Goal: Task Accomplishment & Management: Manage account settings

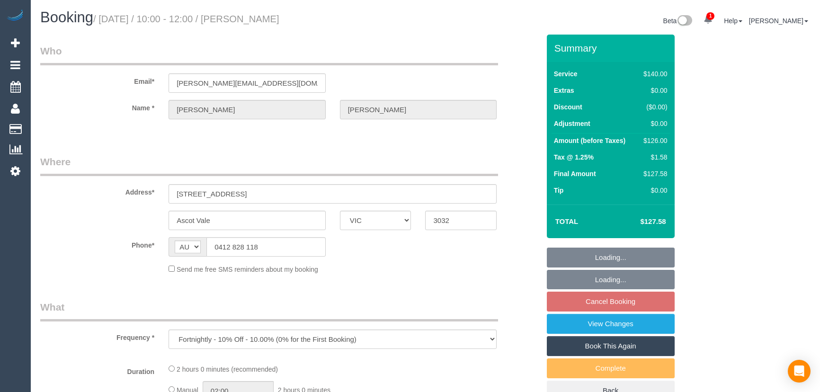
select select "VIC"
select select "number:28"
select select "number:14"
select select "number:19"
select select "number:24"
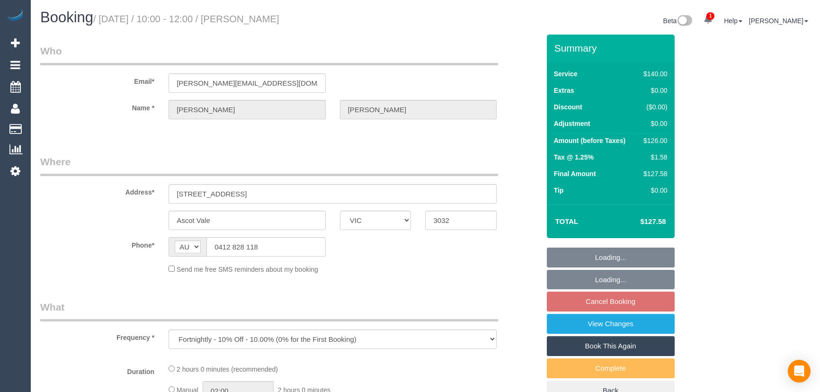
select select "number:33"
select select "number:12"
select select "object:922"
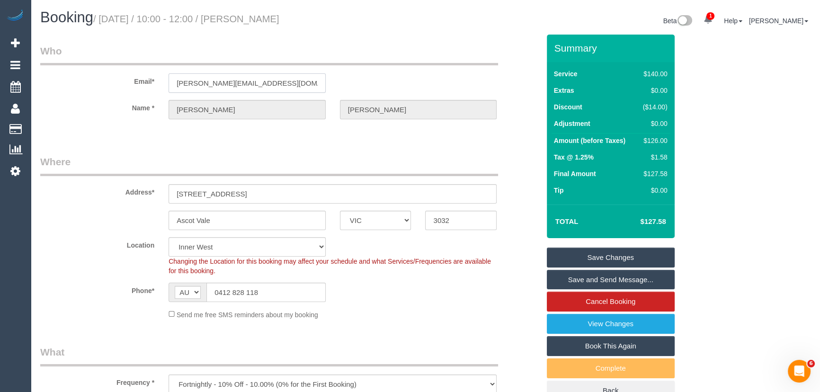
click at [290, 80] on input "ingridvhildebrand@hotmail.com" at bounding box center [247, 82] width 157 height 19
click at [577, 280] on link "Save and Send Message..." at bounding box center [611, 280] width 128 height 20
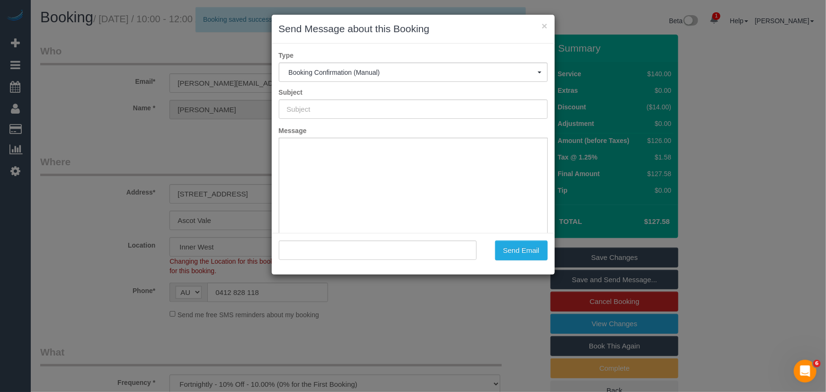
type input "Booking Confirmed"
type input ""Ingrid Hildebrand" <ingridvhildebrand@hotmail.com>"
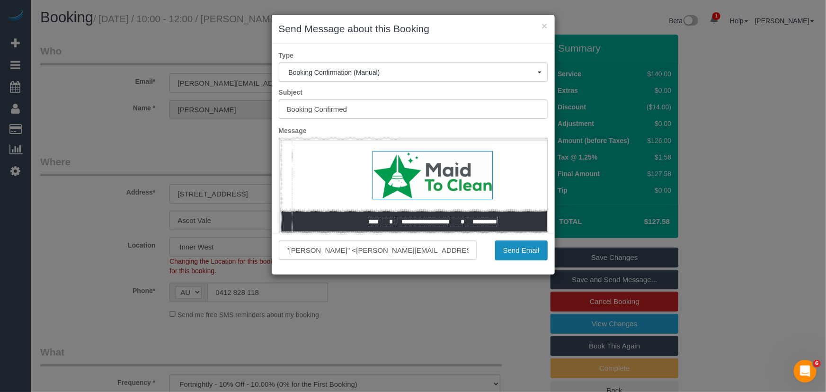
click at [504, 247] on button "Send Email" at bounding box center [521, 250] width 53 height 20
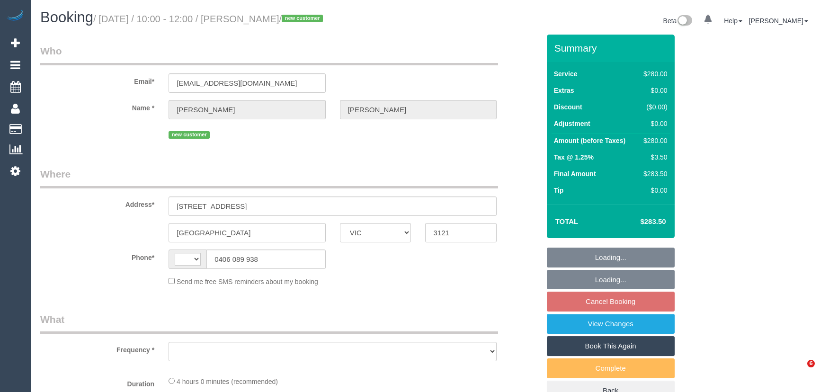
select select "VIC"
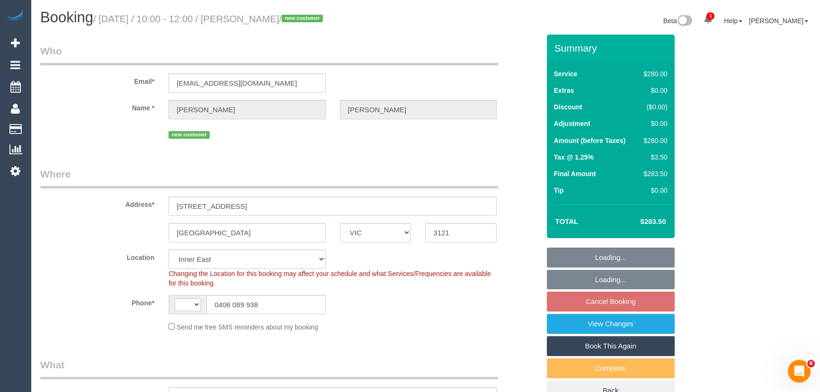
select select "object:330"
select select "string:AU"
select select "string:stripe-pm_1SFAPe2GScqysDRVNAkZEE4z"
select select "240"
select select "number:28"
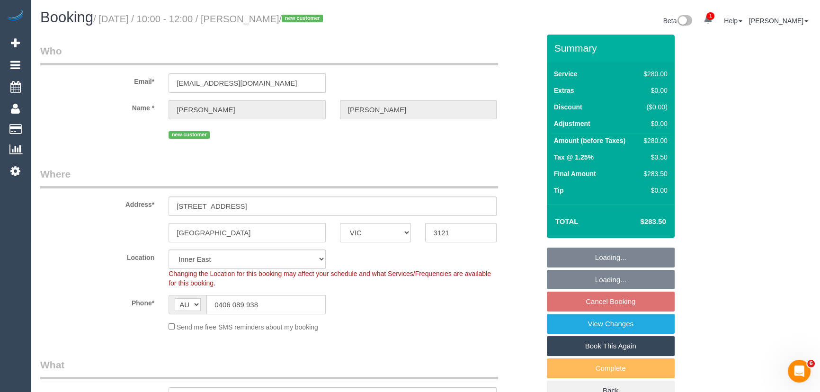
select select "number:14"
select select "number:18"
select select "number:22"
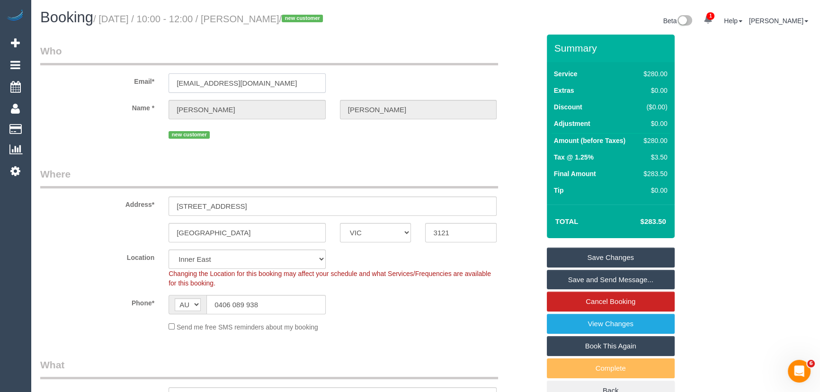
click at [282, 86] on input "[EMAIL_ADDRESS][DOMAIN_NAME]" at bounding box center [247, 82] width 157 height 19
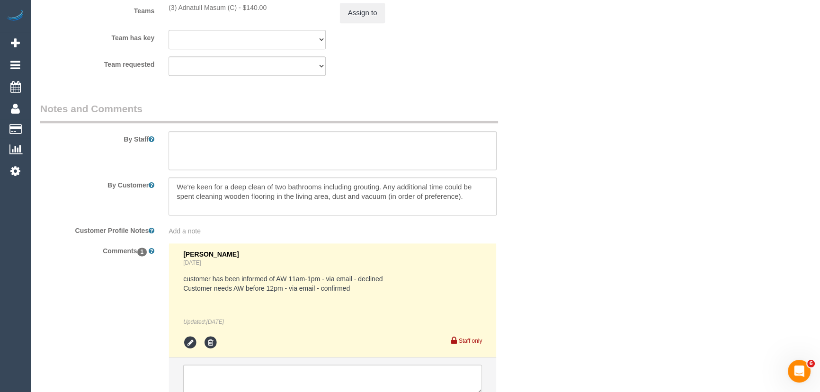
scroll to position [1621, 0]
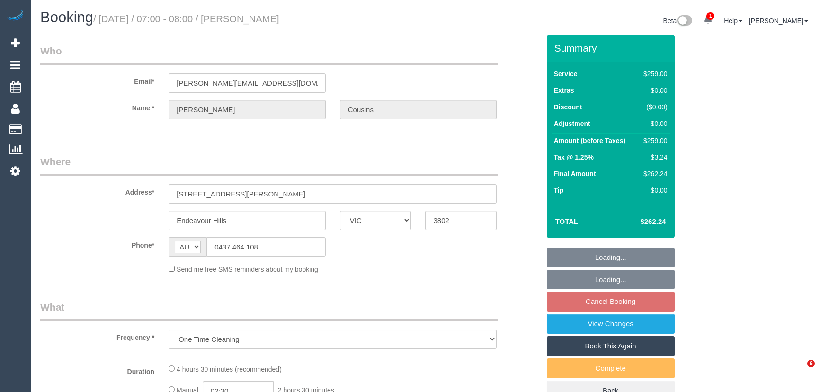
select select "VIC"
select select "number:27"
select select "number:14"
select select "number:18"
select select "number:24"
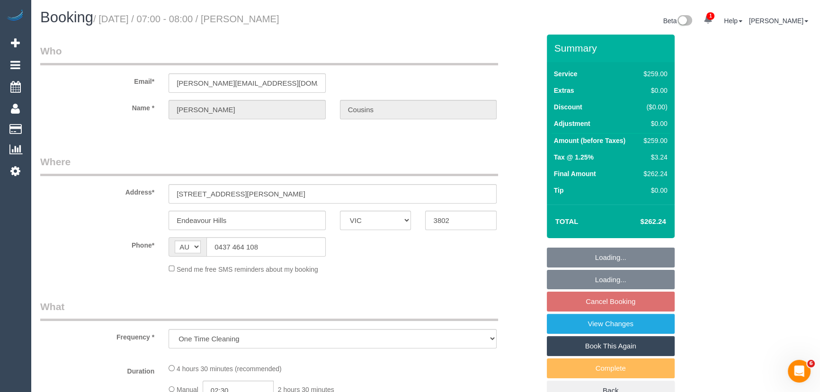
select select "number:34"
select select "number:12"
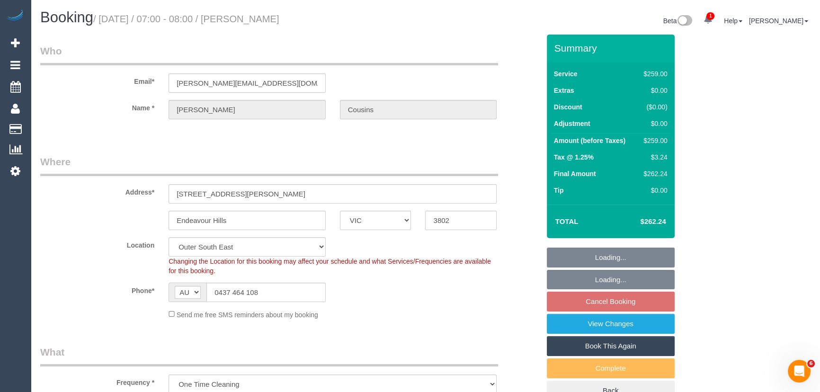
select select "object:714"
select select "string:stripe-pm_1QNLDh2GScqysDRV7HjU2feV"
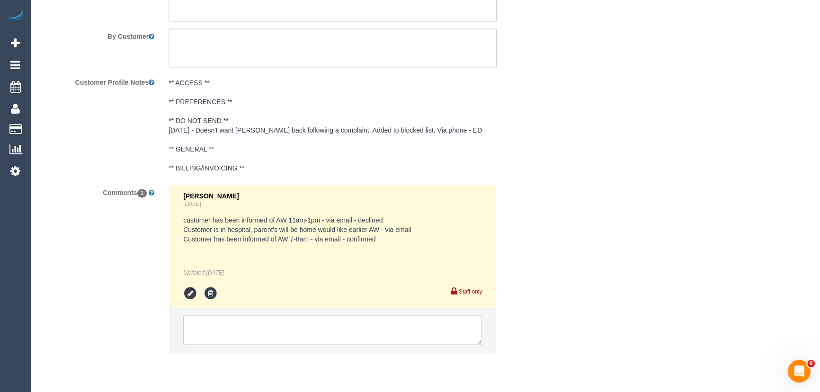
scroll to position [1713, 0]
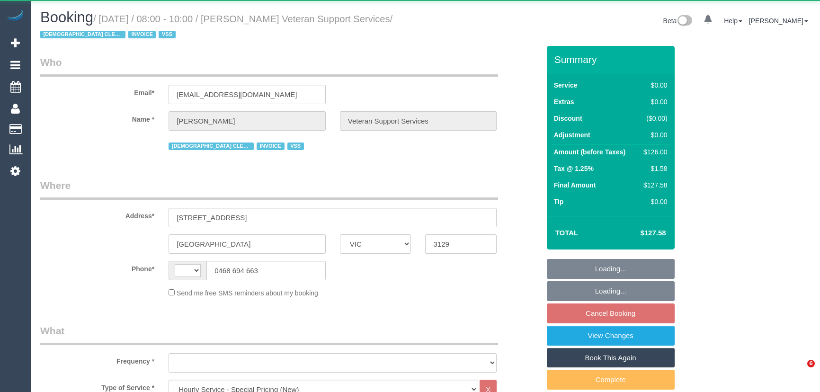
select select "VIC"
select select "120"
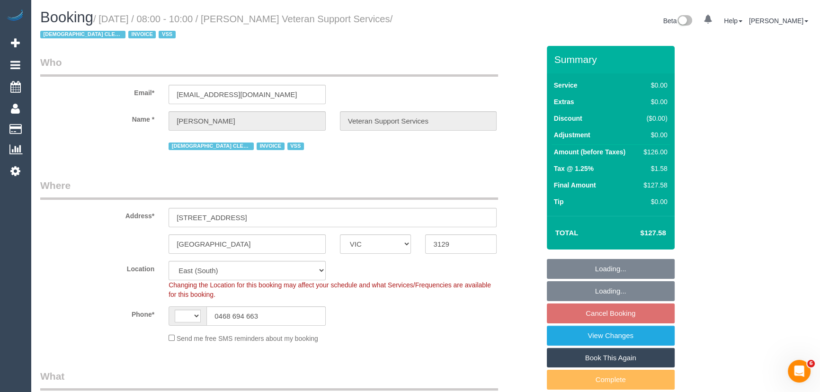
select select "string:AU"
select select "object:706"
select select "number:28"
select select "number:14"
select select "number:19"
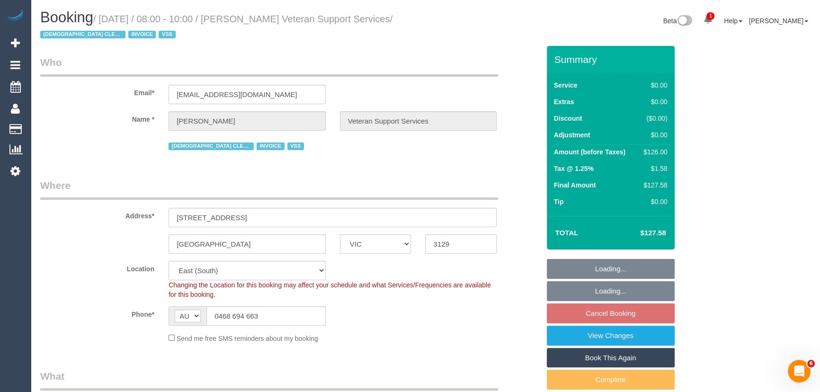
select select "number:36"
select select "number:34"
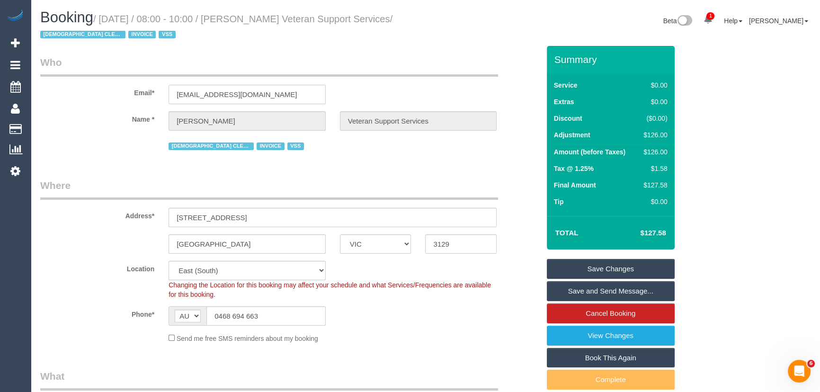
click at [279, 90] on input "maddycarnes@hotmail.com" at bounding box center [247, 94] width 157 height 19
